Goal: Transaction & Acquisition: Book appointment/travel/reservation

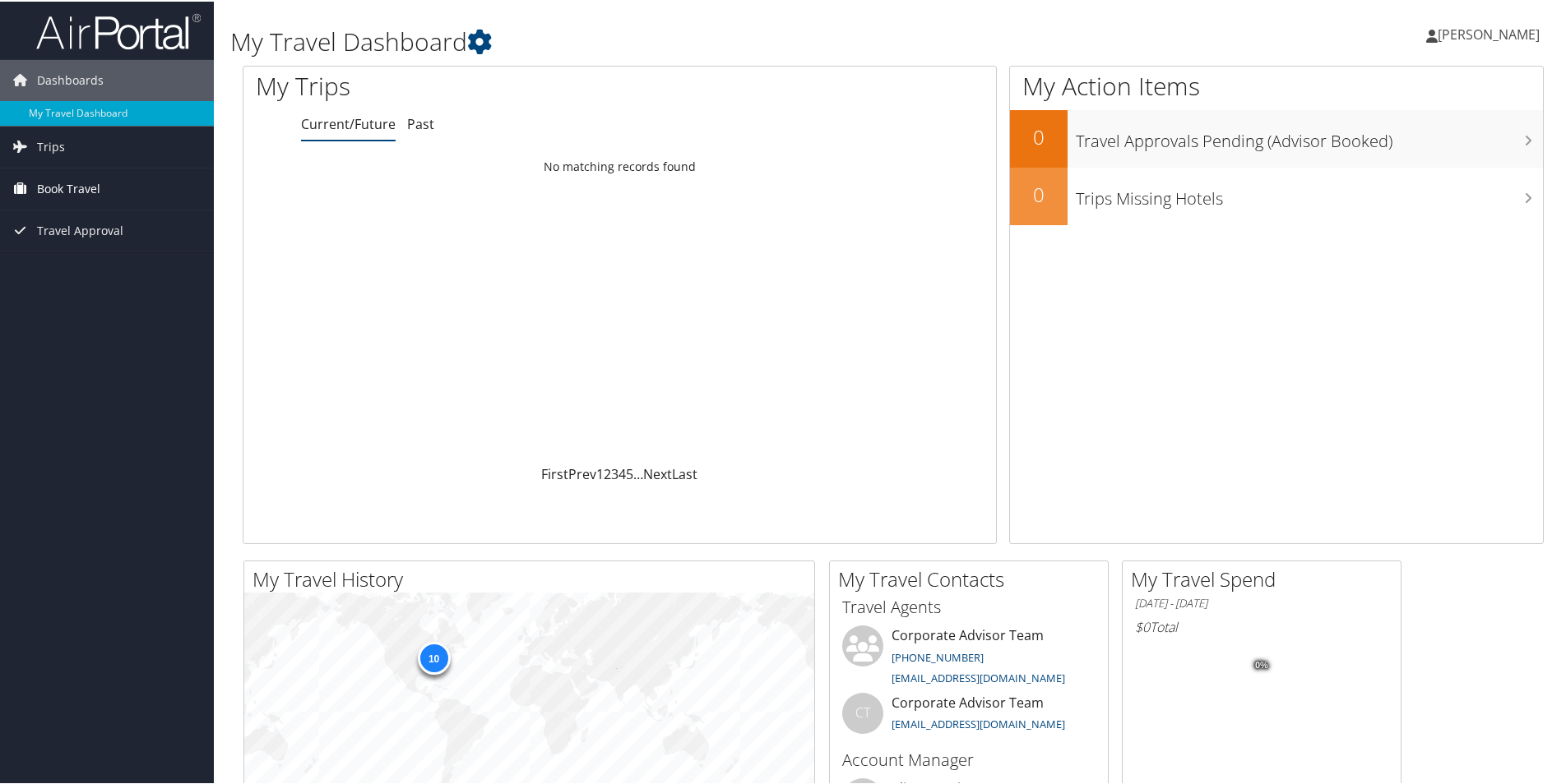
click at [86, 187] on span "Book Travel" at bounding box center [68, 187] width 63 height 41
click at [84, 267] on link "Book/Manage Online Trips" at bounding box center [107, 269] width 214 height 24
